Goal: Find specific page/section: Find specific page/section

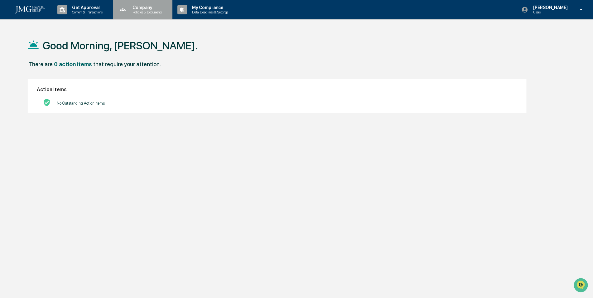
click at [150, 9] on p "Company" at bounding box center [146, 7] width 37 height 5
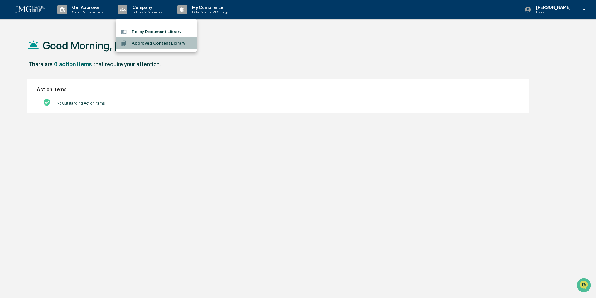
click at [163, 44] on li "Approved Content Library" at bounding box center [156, 43] width 81 height 12
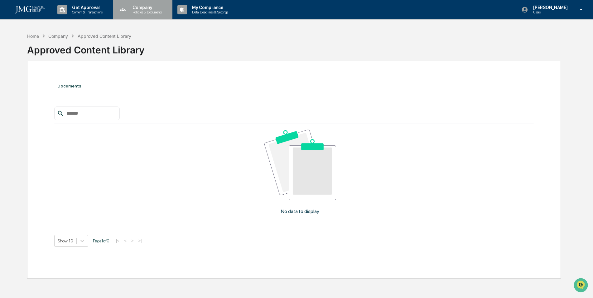
click at [148, 9] on p "Company" at bounding box center [146, 7] width 37 height 5
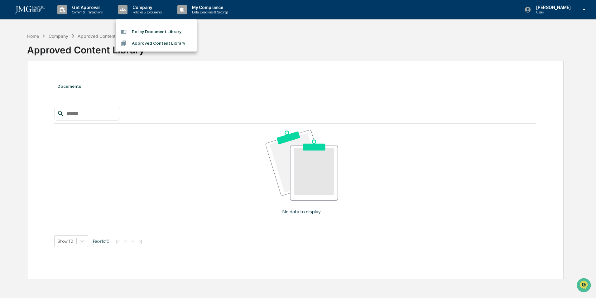
click at [147, 33] on li "Policy Document Library" at bounding box center [156, 32] width 81 height 12
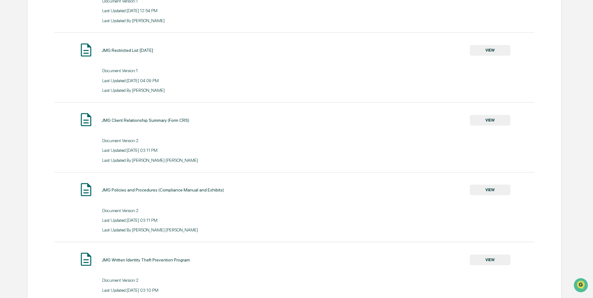
scroll to position [242, 0]
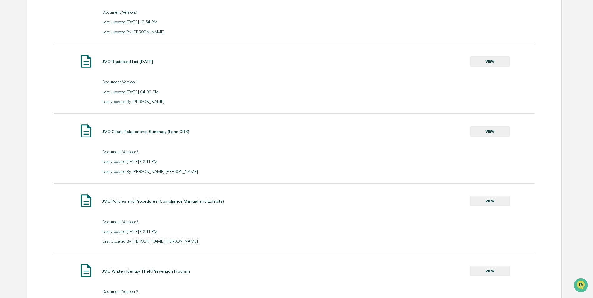
click at [492, 64] on button "VIEW" at bounding box center [490, 61] width 41 height 11
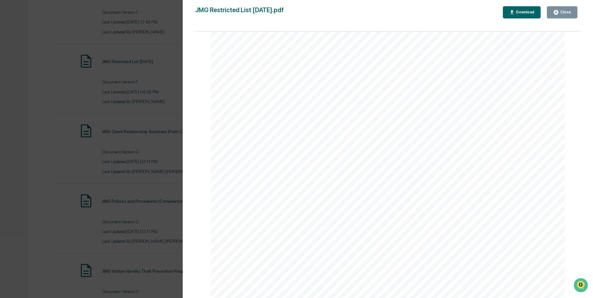
scroll to position [1165, 0]
click at [560, 9] on button "Close" at bounding box center [562, 12] width 31 height 12
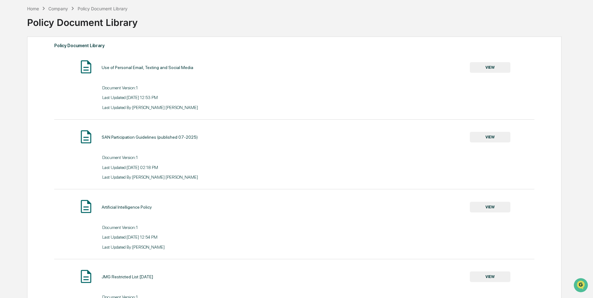
scroll to position [0, 0]
